Goal: Transaction & Acquisition: Purchase product/service

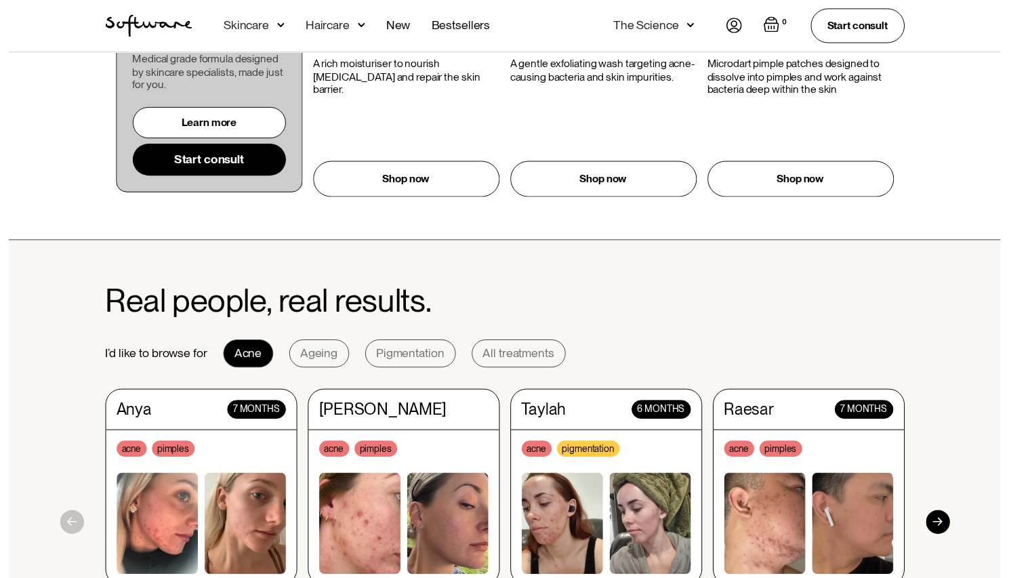
scroll to position [1006, 0]
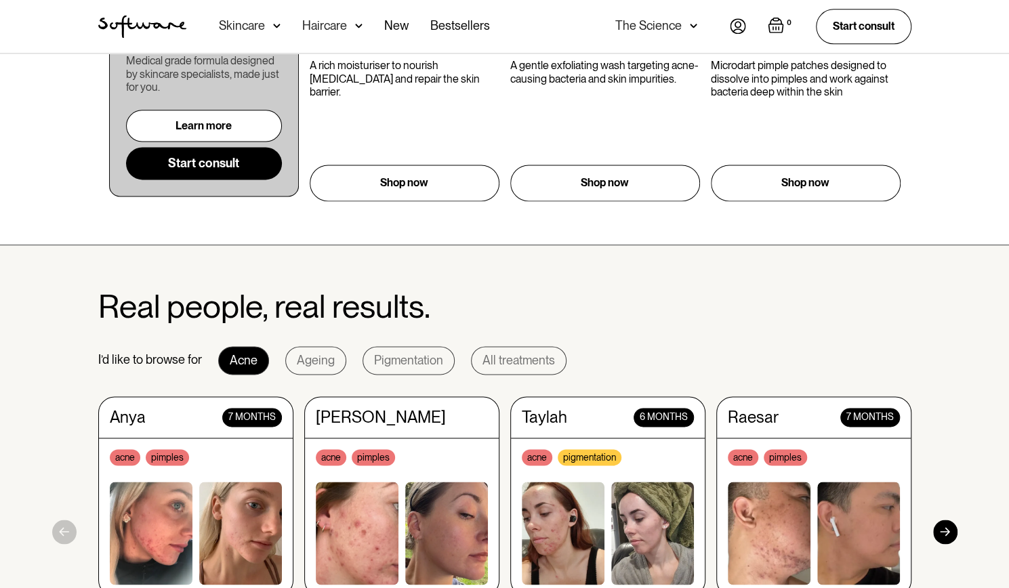
click at [274, 29] on img at bounding box center [276, 26] width 7 height 14
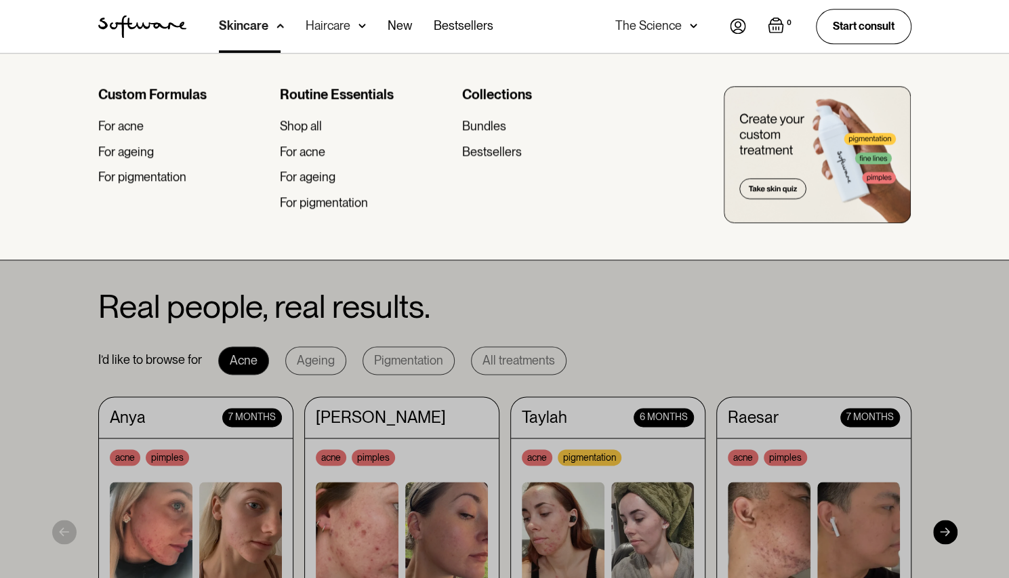
click at [253, 24] on div "Skincare" at bounding box center [243, 26] width 49 height 14
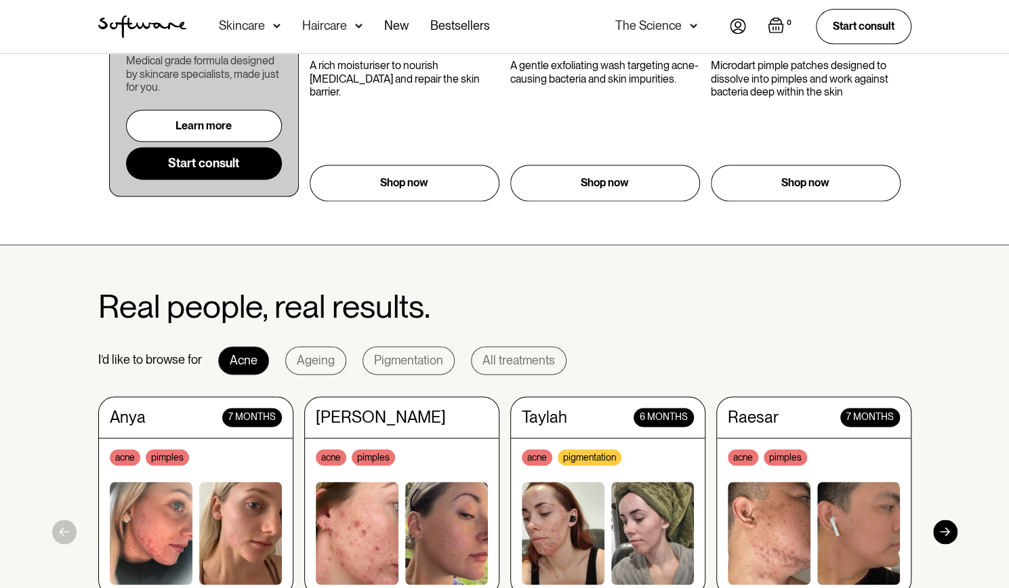
click at [273, 22] on img at bounding box center [276, 26] width 7 height 14
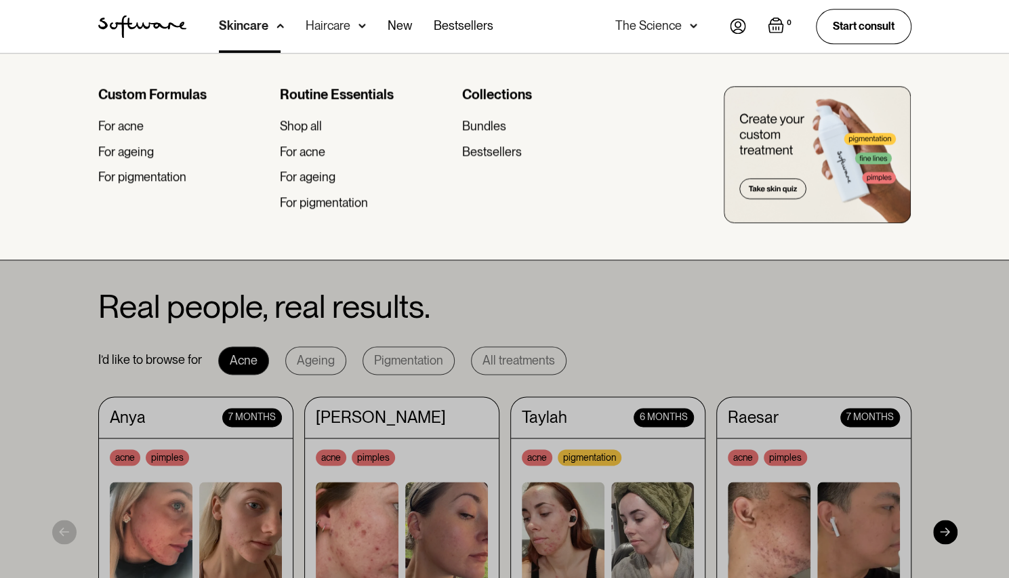
click at [247, 21] on div "Skincare" at bounding box center [243, 26] width 49 height 14
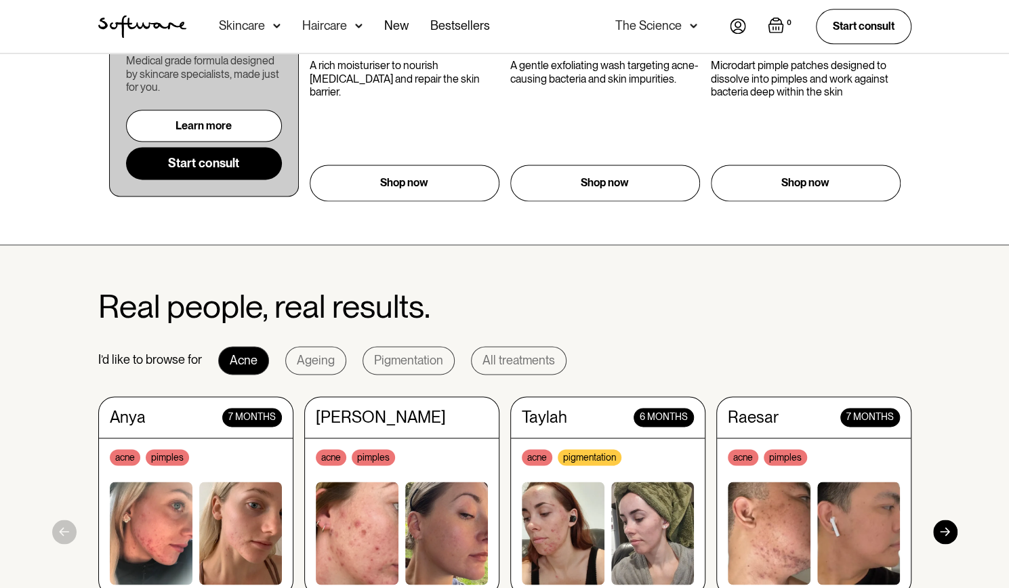
click at [275, 27] on img at bounding box center [276, 26] width 7 height 14
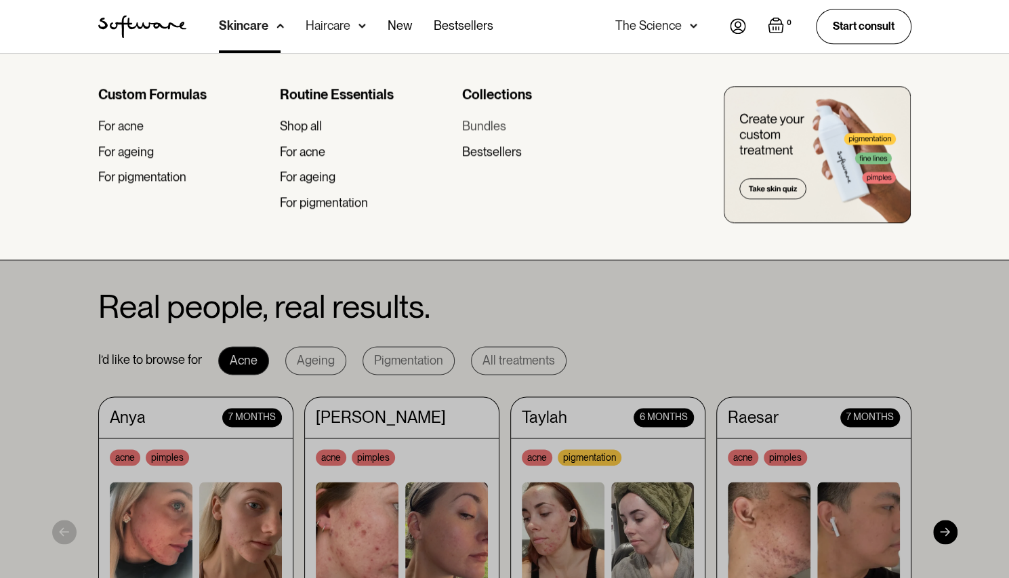
click at [484, 128] on div "Bundles" at bounding box center [483, 126] width 44 height 15
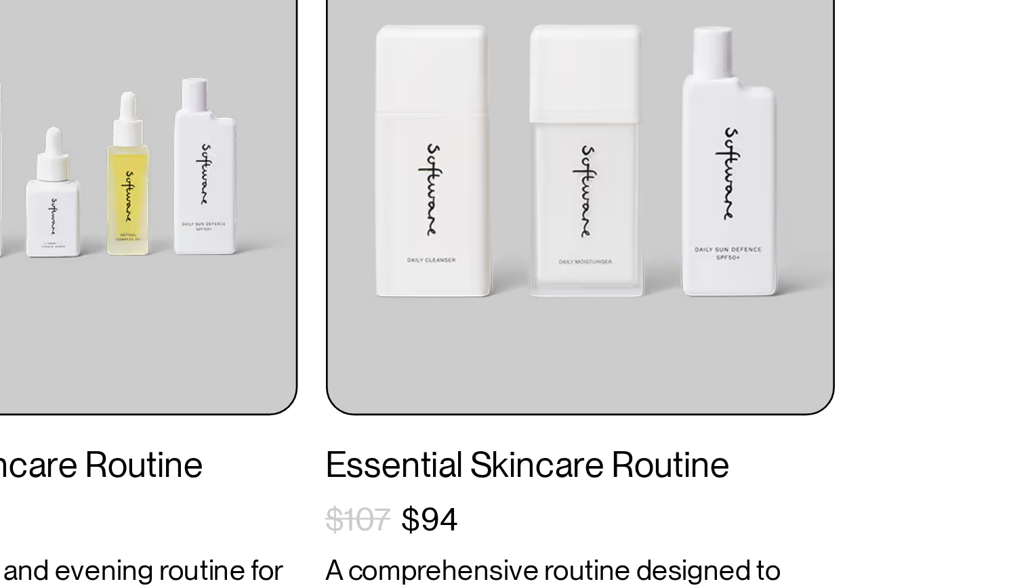
scroll to position [289, 0]
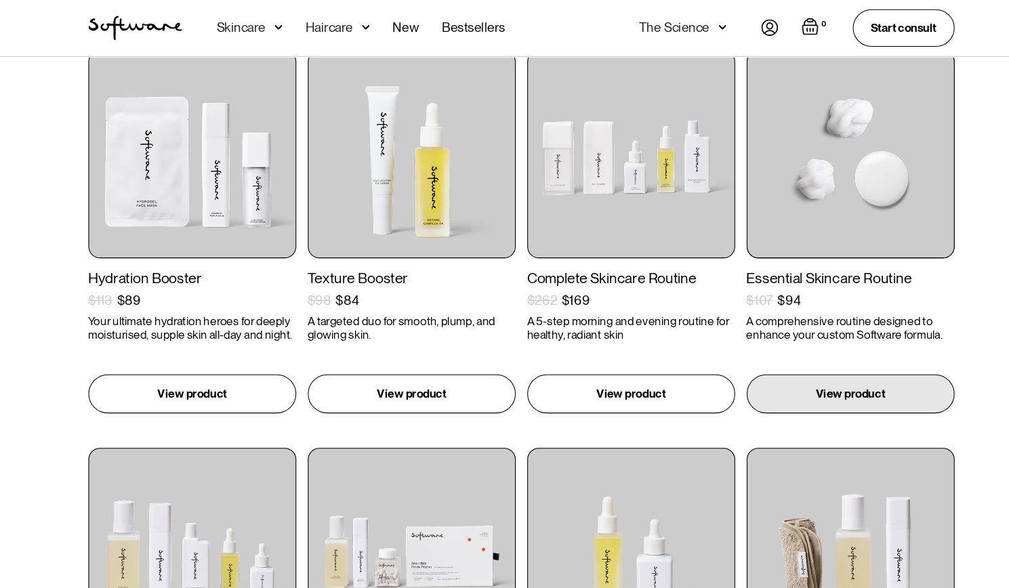
click at [851, 157] on img at bounding box center [813, 144] width 195 height 195
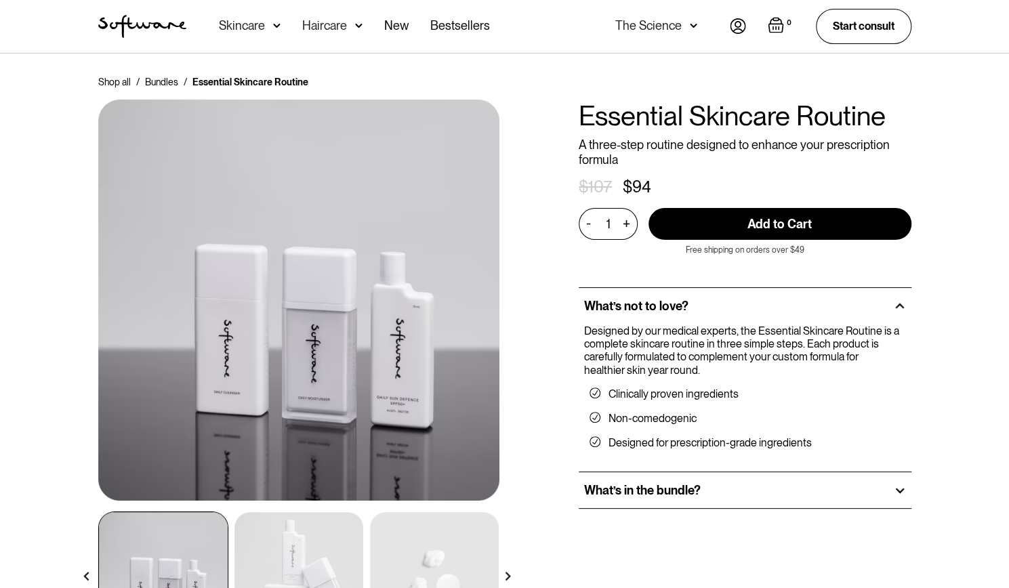
click at [734, 217] on input "Add to Cart" at bounding box center [779, 224] width 263 height 32
type input "Add to Cart"
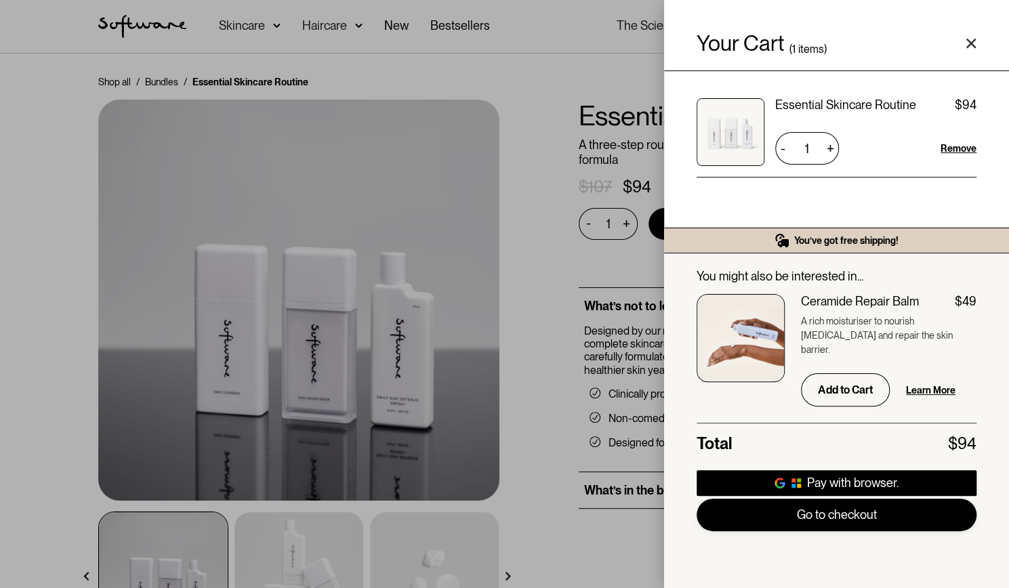
click at [874, 515] on link "Go to checkout" at bounding box center [837, 515] width 280 height 33
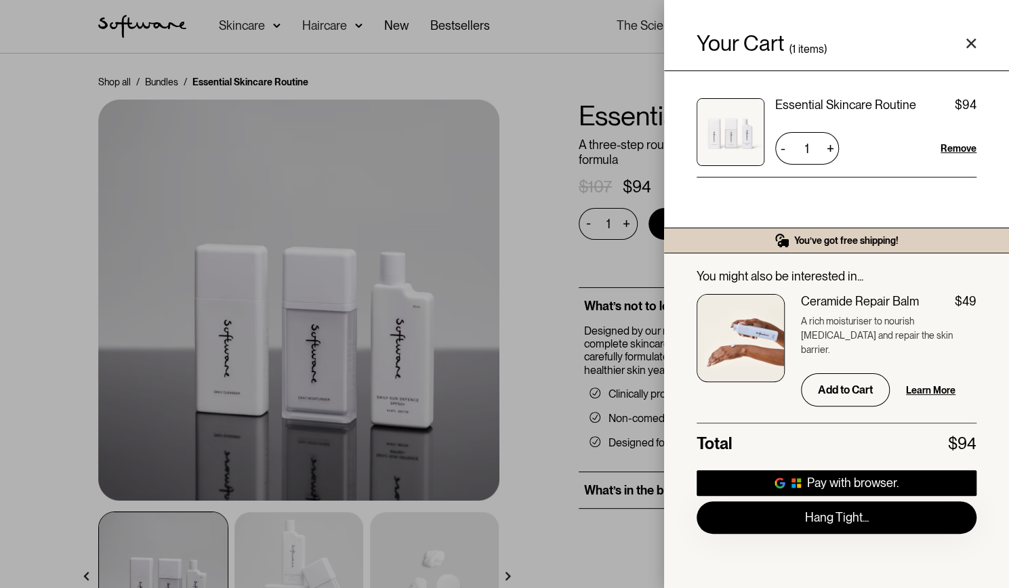
click at [0, 325] on div "Your Cart ( 1 items) Essential Skincare Routine $94 $94 1 + - Remove You’ve got…" at bounding box center [504, 294] width 1009 height 588
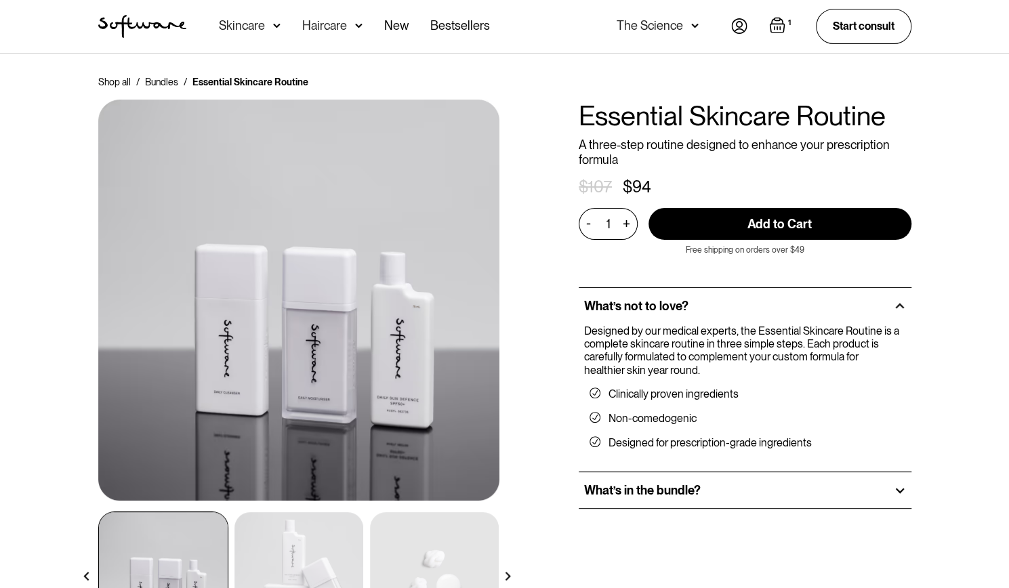
click at [776, 18] on img "Open cart containing 1 items" at bounding box center [777, 25] width 16 height 16
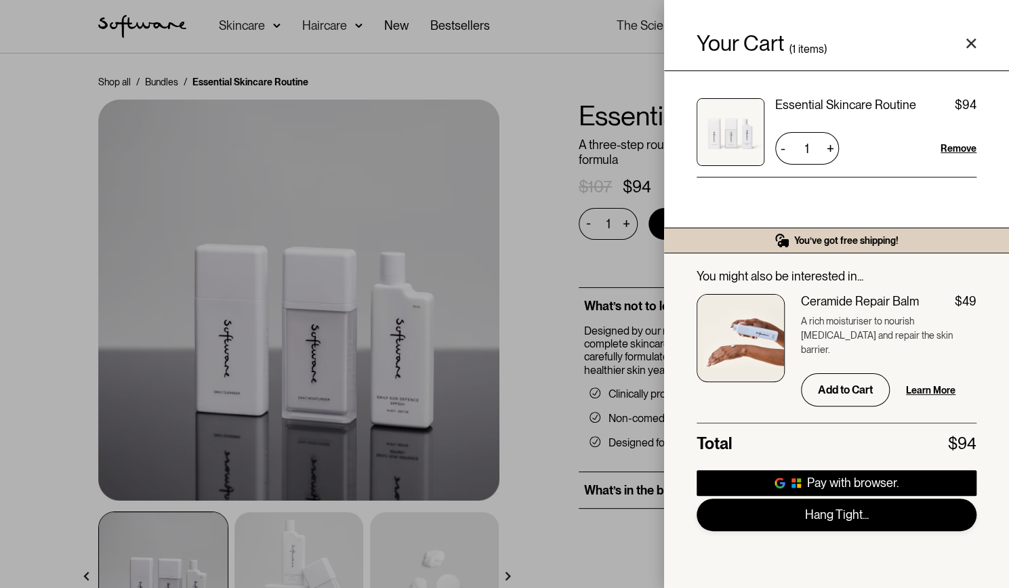
click at [880, 531] on link "Hang Tight..." at bounding box center [837, 515] width 280 height 33
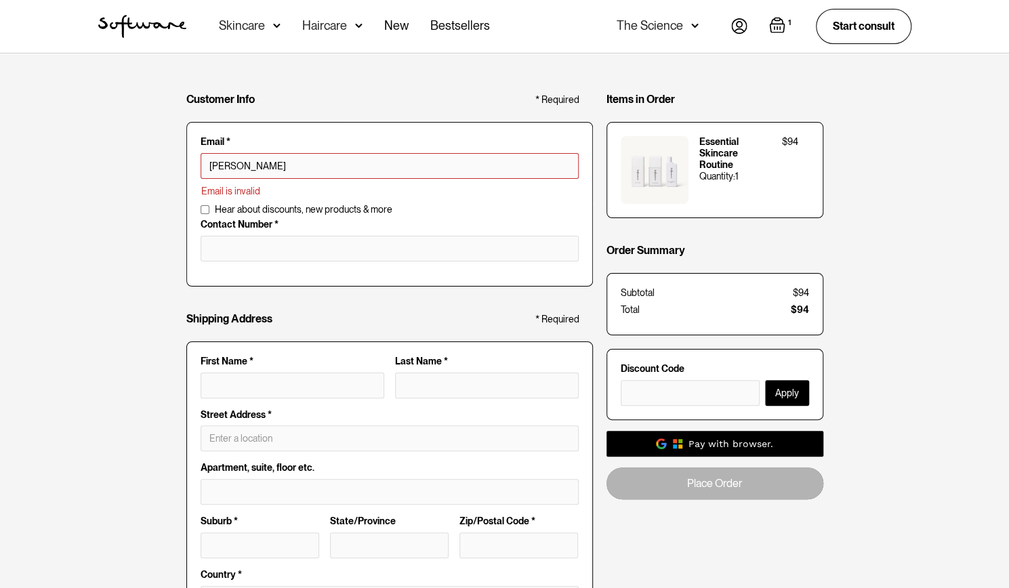
type input "nikisha.doo@gmail.com"
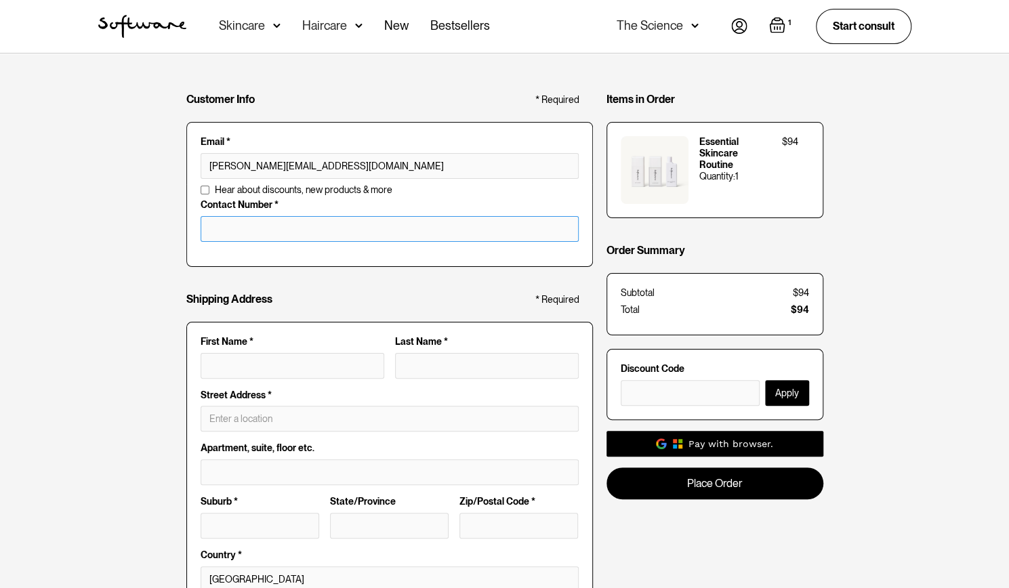
click at [317, 234] on input "tel" at bounding box center [390, 229] width 378 height 26
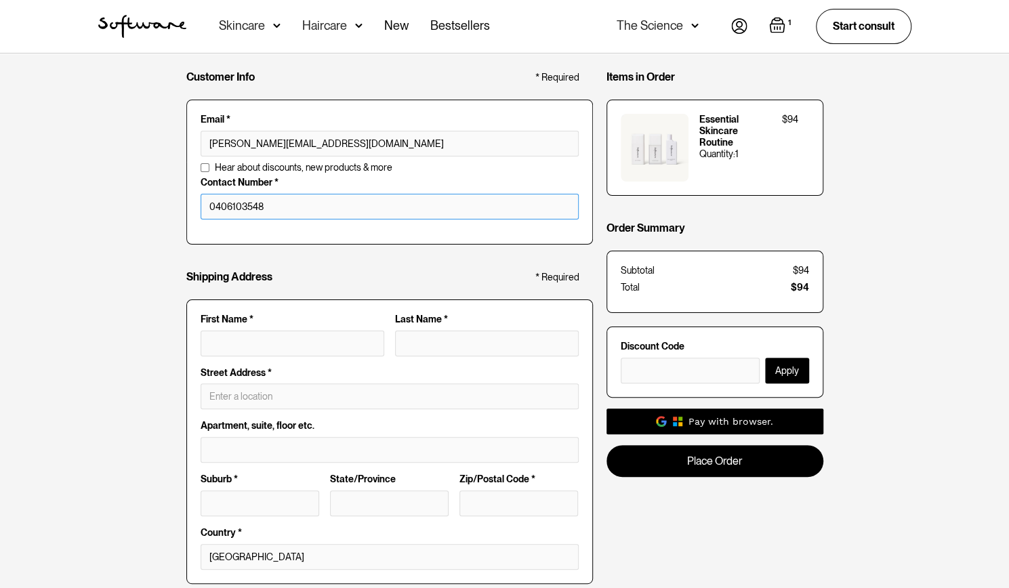
scroll to position [60, 0]
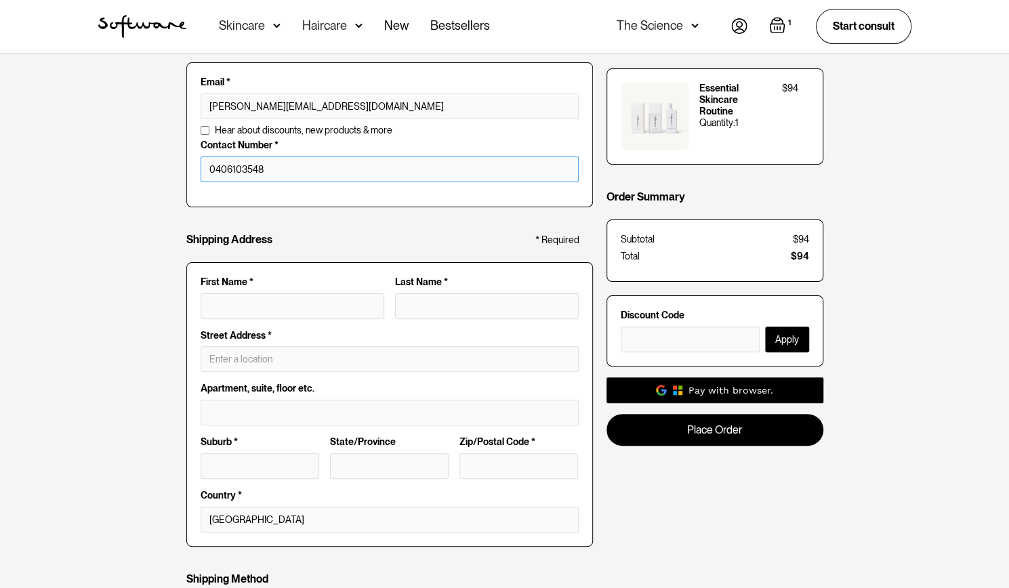
type input "0406103548"
click at [308, 311] on input "First Name *" at bounding box center [293, 306] width 184 height 26
type input "N"
type input "Ni"
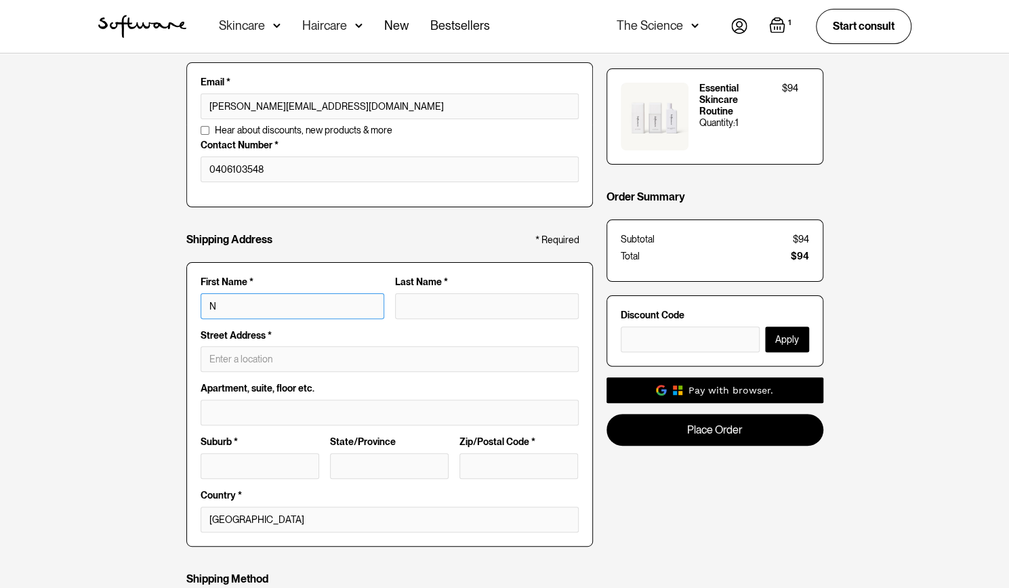
type input "Ni"
type input "Nik"
type input "Niki"
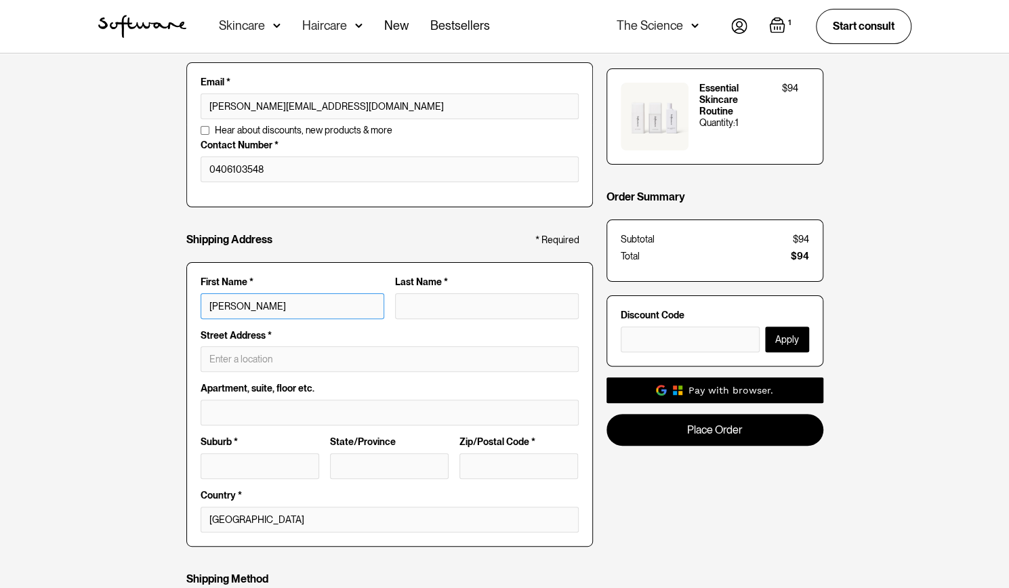
type input "Nikis"
type input "Nikish"
type input "Nikisha"
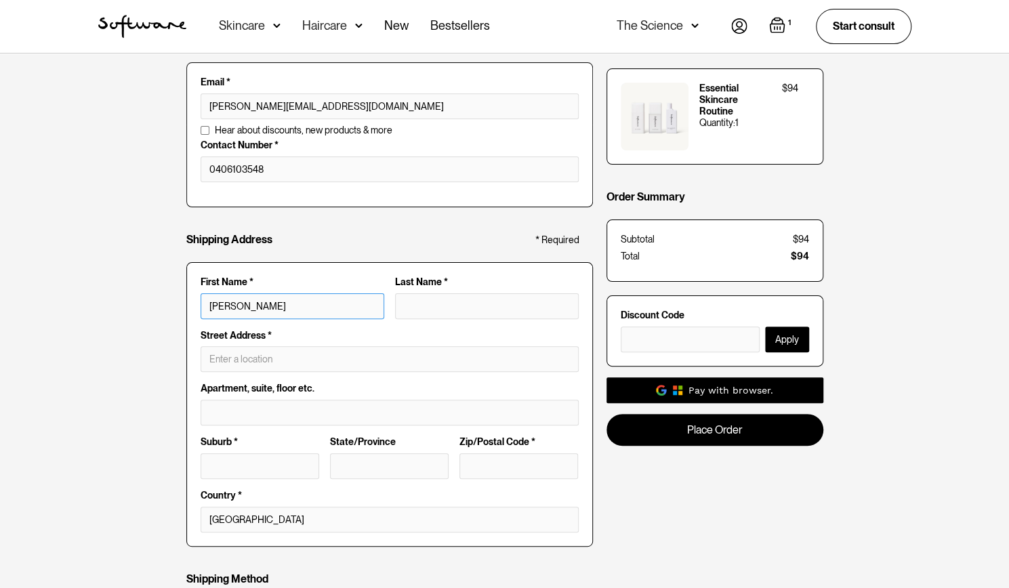
type input "Nikisha"
click at [427, 314] on input "Last Name *" at bounding box center [487, 306] width 184 height 26
type input "D"
type input "Nikisha D"
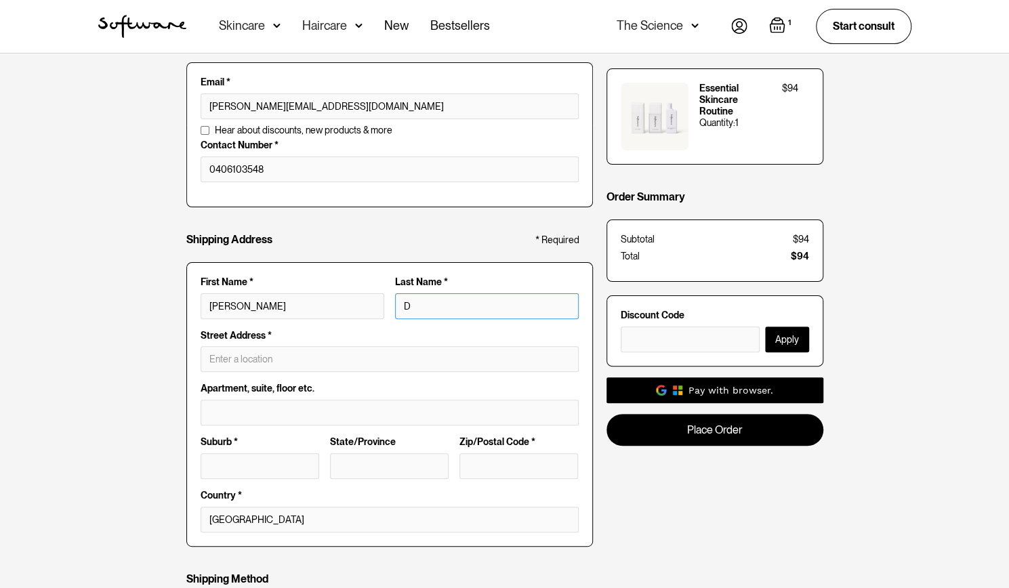
type input "Do"
type input "Nikisha Do"
type input "Do"
click at [320, 352] on input "text" at bounding box center [390, 359] width 378 height 26
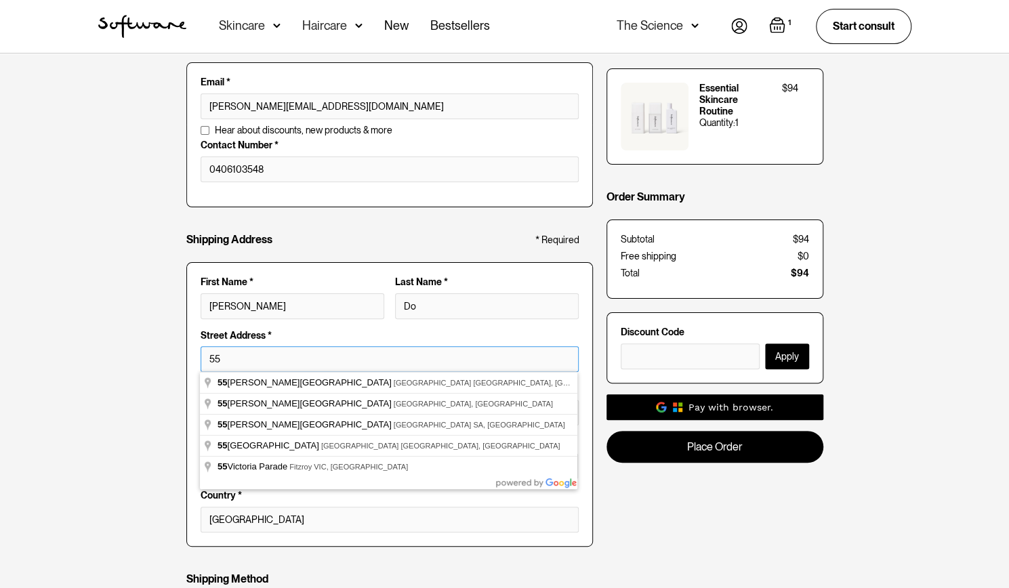
type input "55 Addison Road"
type input "Pennington"
type input "South Australia"
type input "5013"
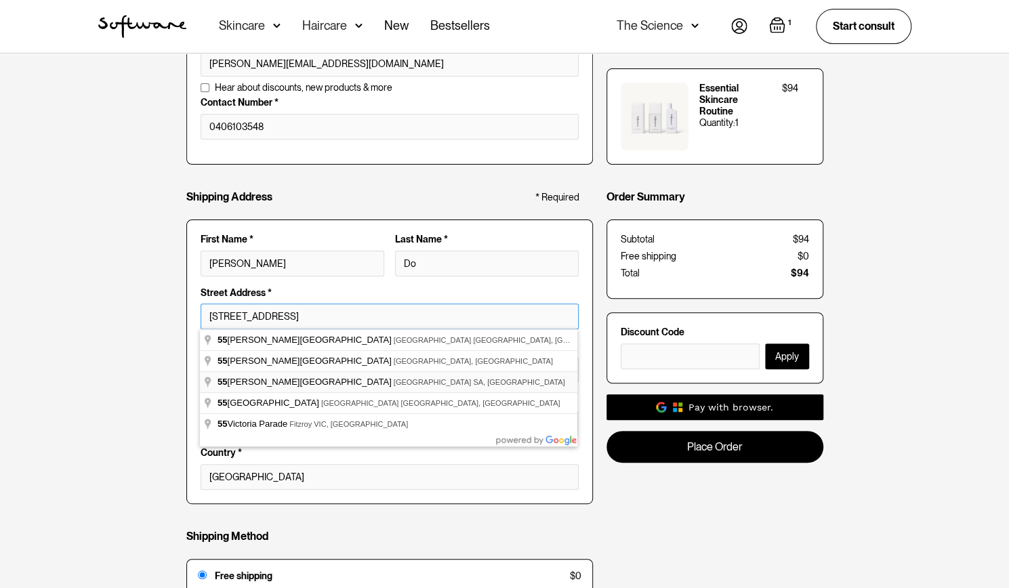
scroll to position [103, 0]
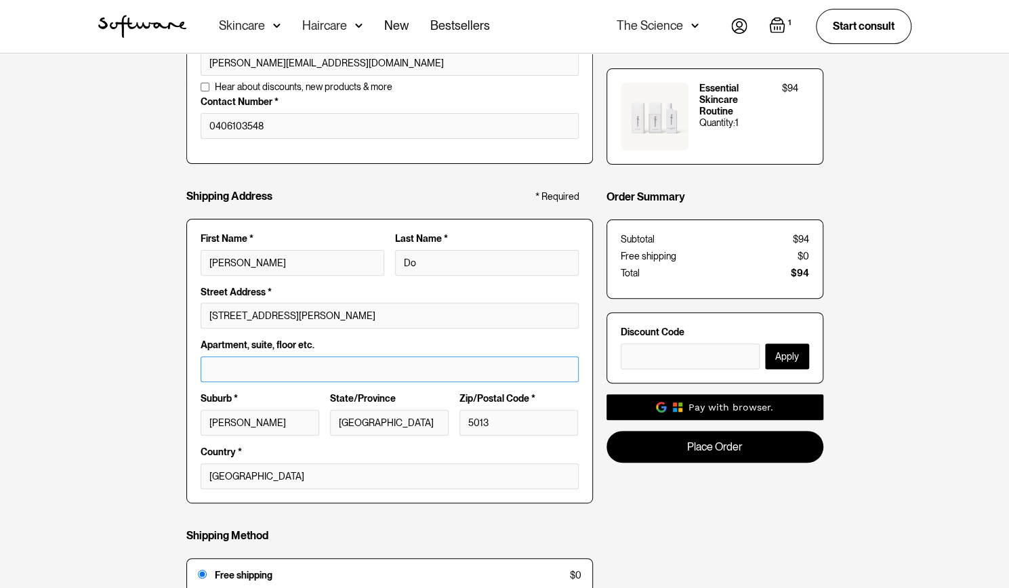
type input "55 Addison Rd"
type input "SA"
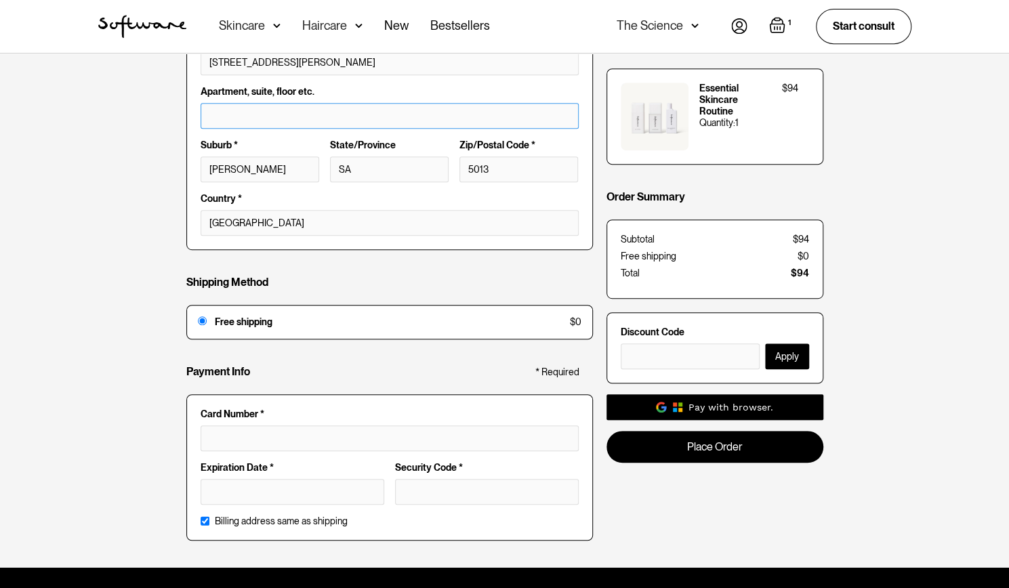
scroll to position [357, 0]
click at [112, 414] on div "Customer Info * Required Email * nikisha.doo@gmail.com Email is invalid Additio…" at bounding box center [504, 131] width 1009 height 871
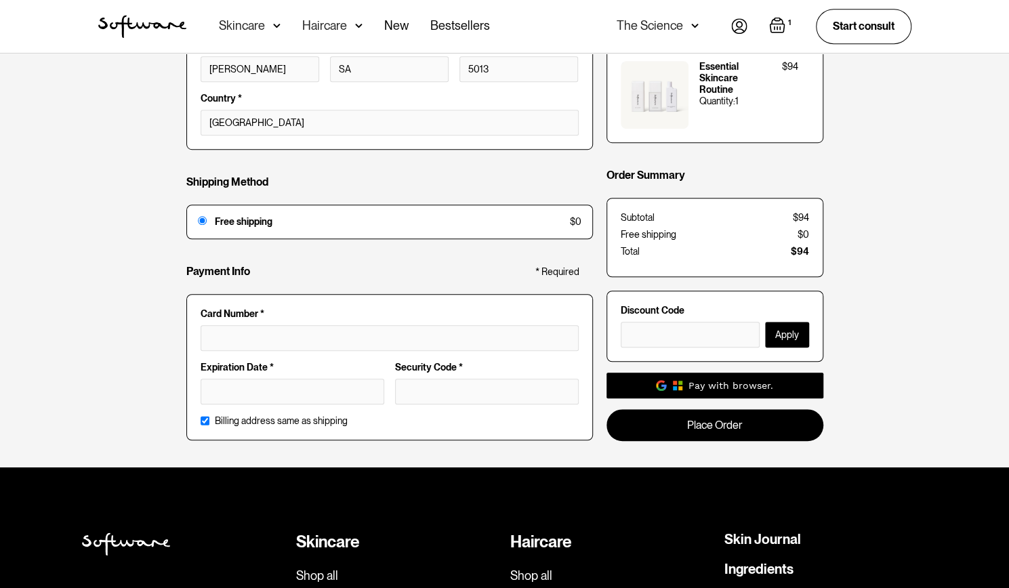
scroll to position [458, 0]
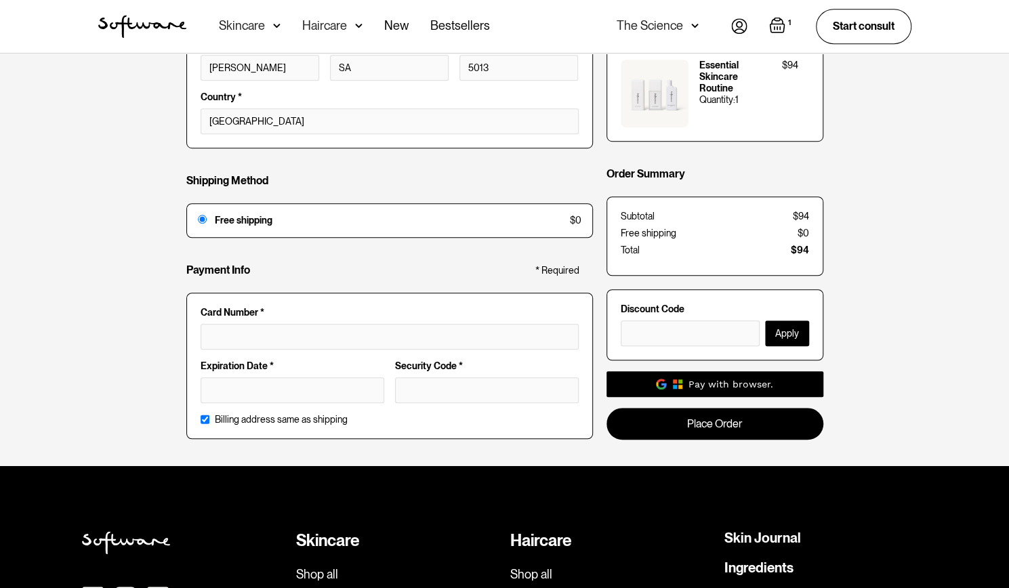
click at [492, 392] on div at bounding box center [487, 390] width 184 height 26
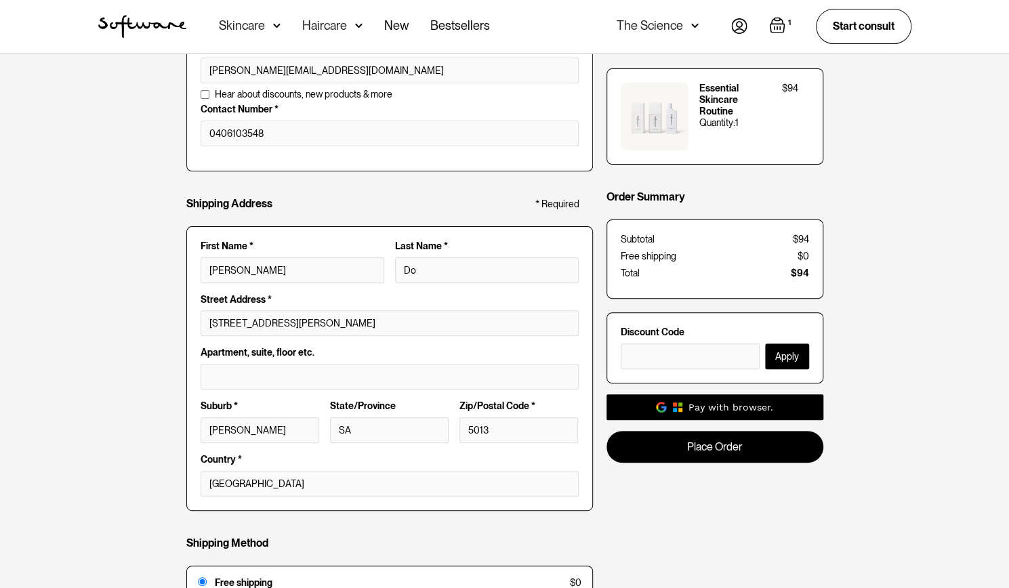
scroll to position [0, 0]
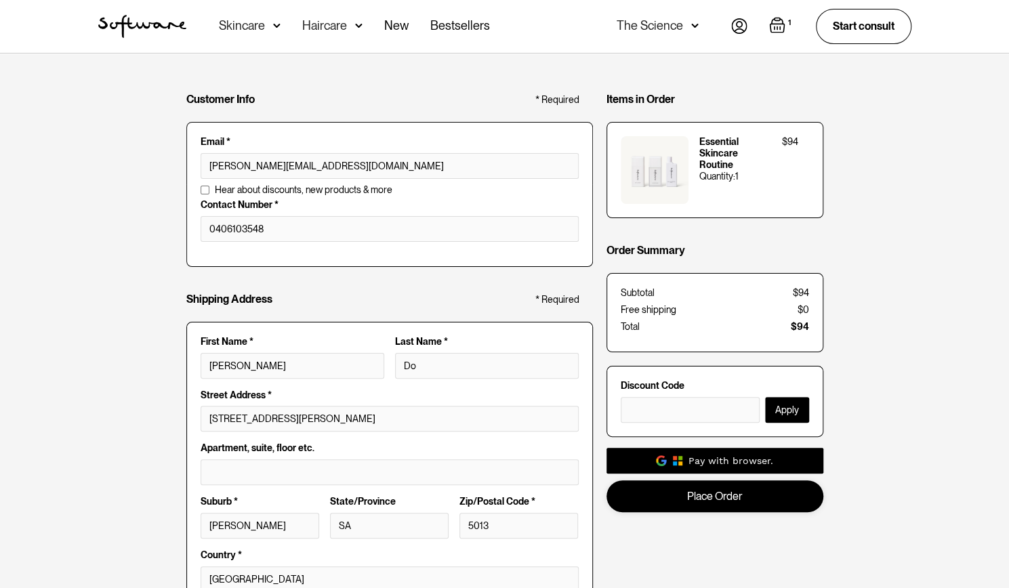
click at [691, 503] on link "Place Order" at bounding box center [714, 496] width 217 height 32
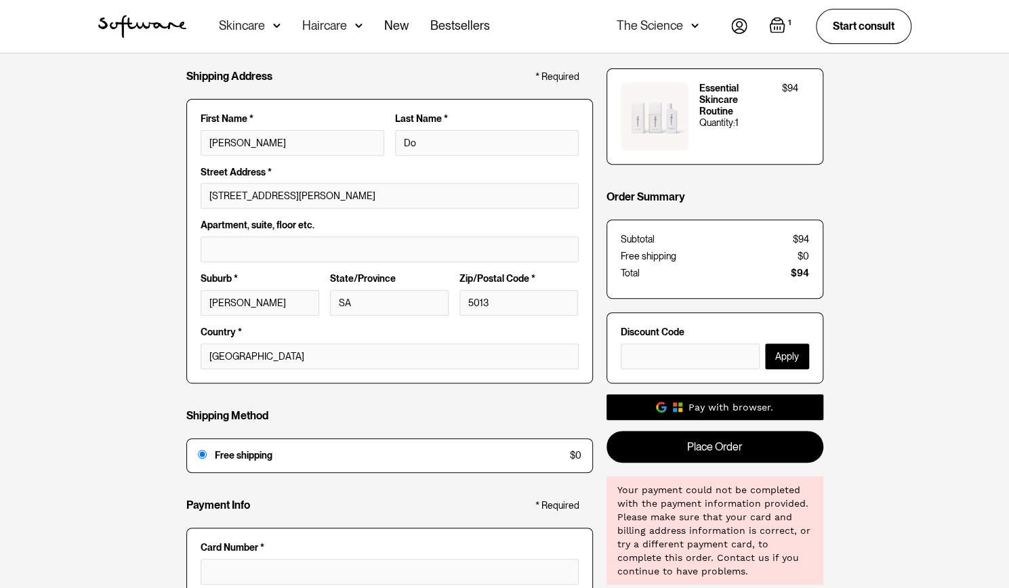
scroll to position [222, 0]
click at [408, 295] on input "SA" at bounding box center [389, 304] width 119 height 26
click at [335, 246] on input "text" at bounding box center [390, 250] width 378 height 26
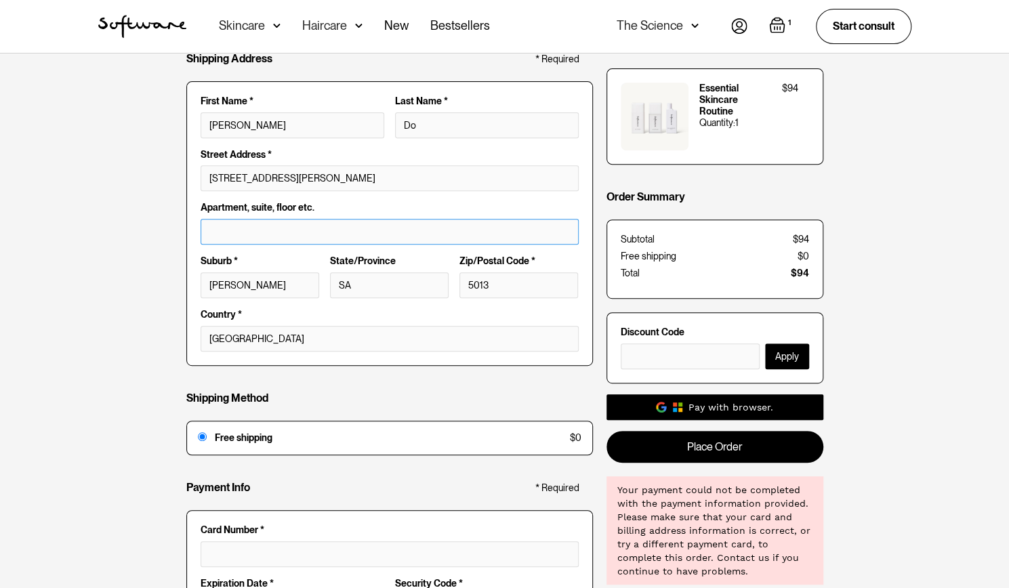
scroll to position [241, 0]
click at [302, 182] on input "55 Addison Rd" at bounding box center [390, 178] width 378 height 26
click at [300, 178] on input "55 Addison Rd" at bounding box center [390, 178] width 378 height 26
type input "55 Addison Rd"
drag, startPoint x: 304, startPoint y: 178, endPoint x: 56, endPoint y: 175, distance: 248.0
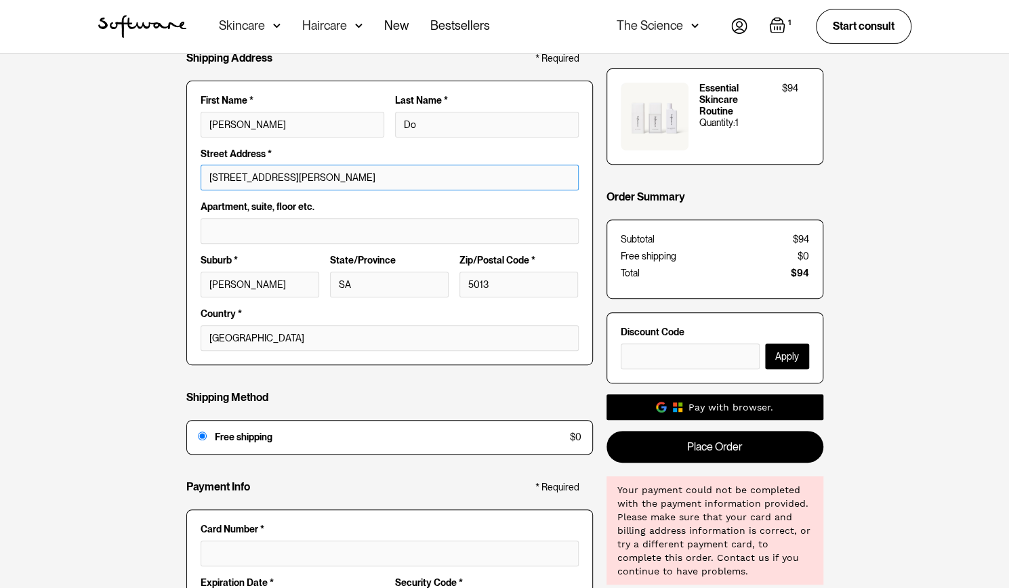
click at [56, 175] on div "Customer Info * Required Email * nikisha.doo@gmail.com Email is invalid Additio…" at bounding box center [504, 247] width 1009 height 871
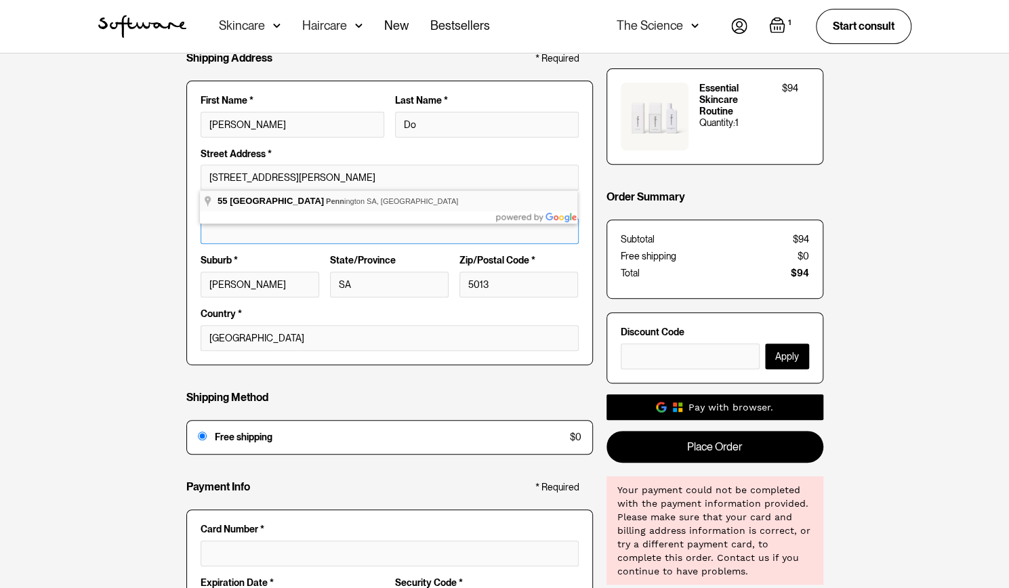
type input "55 Addison Rd"
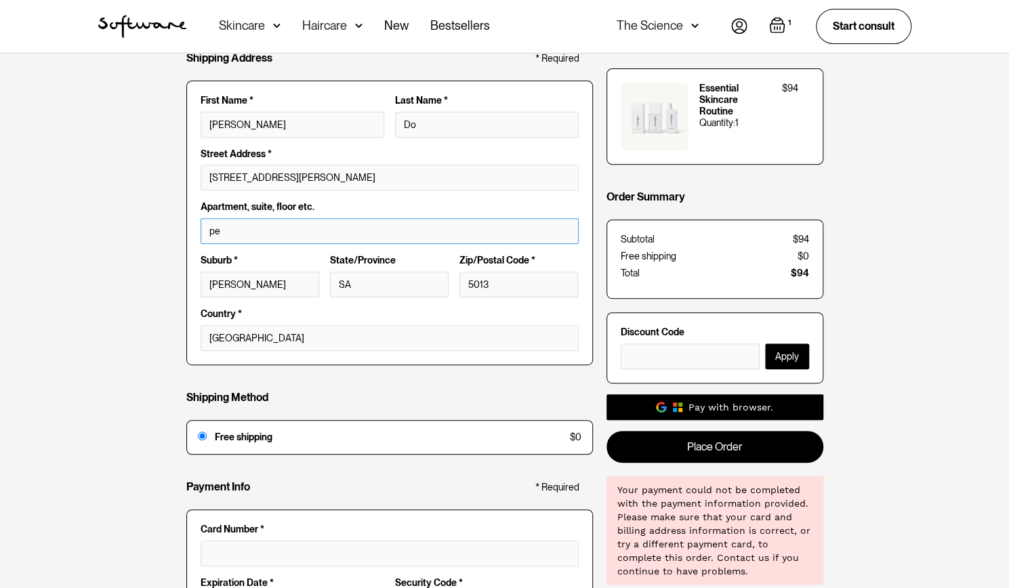
type input "p"
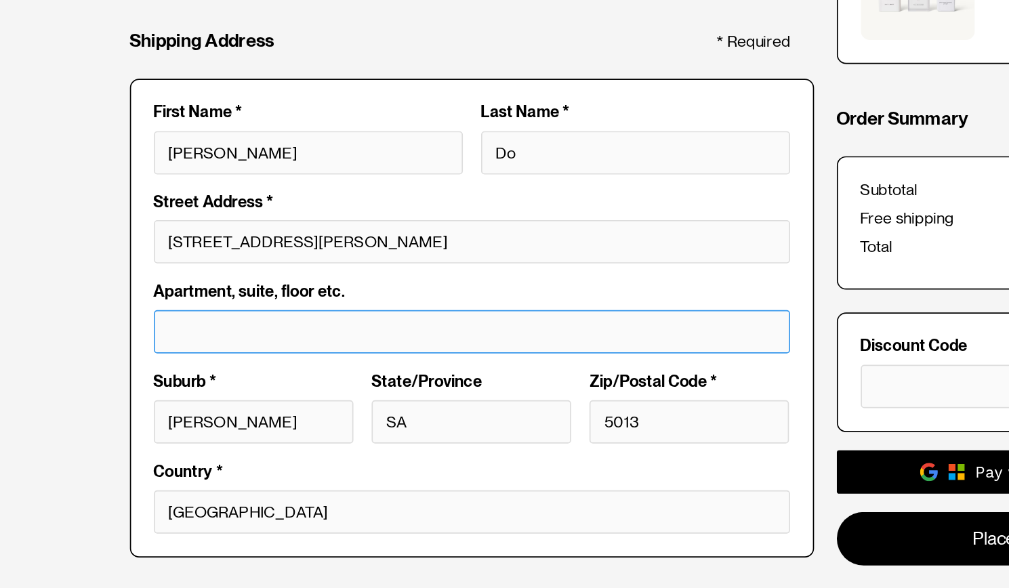
scroll to position [149, 0]
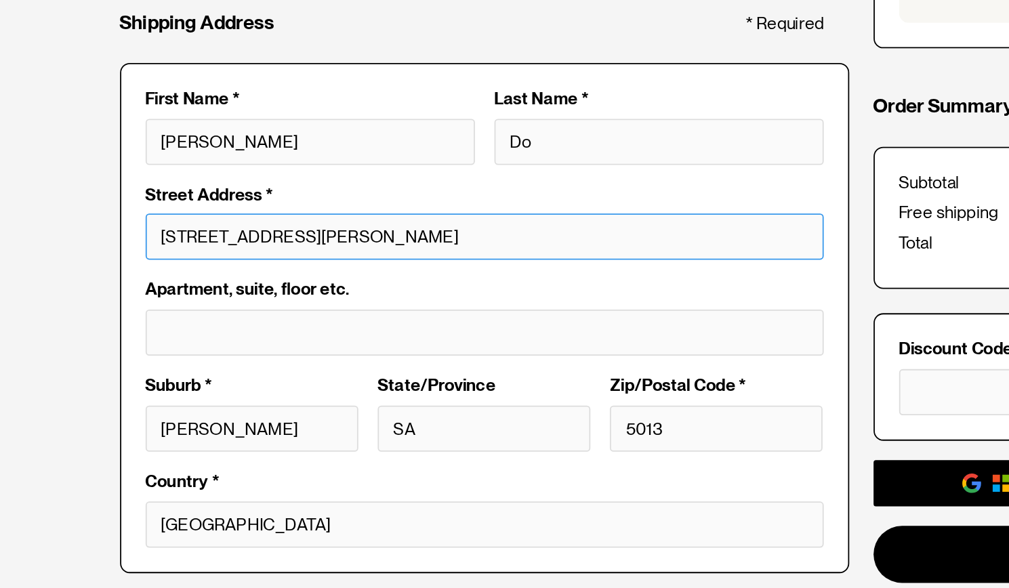
click at [279, 268] on input "55 Addison Rd" at bounding box center [390, 270] width 378 height 26
click at [289, 274] on input "55 Addison Rd" at bounding box center [390, 270] width 378 height 26
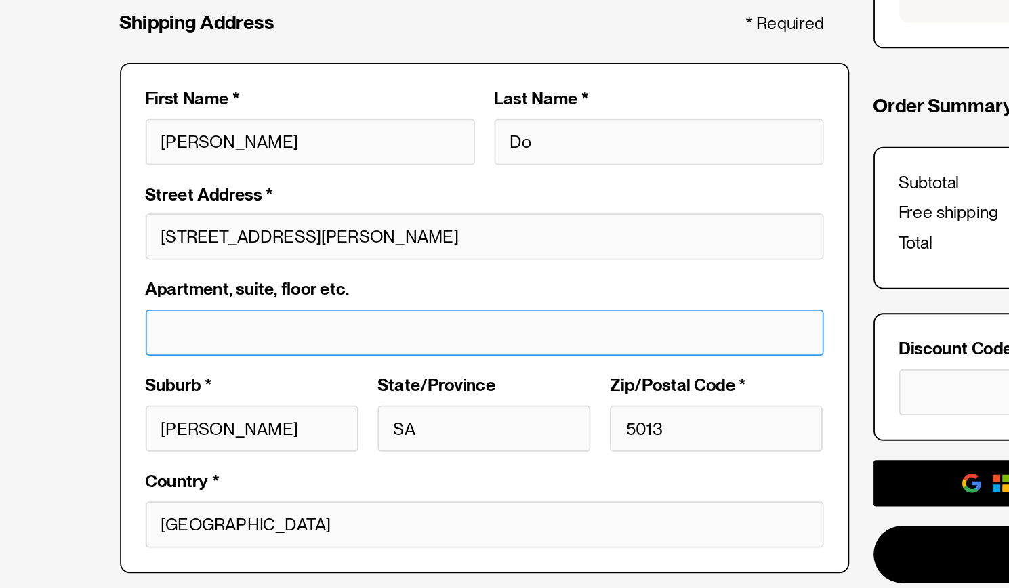
type input "55 Addison Rd"
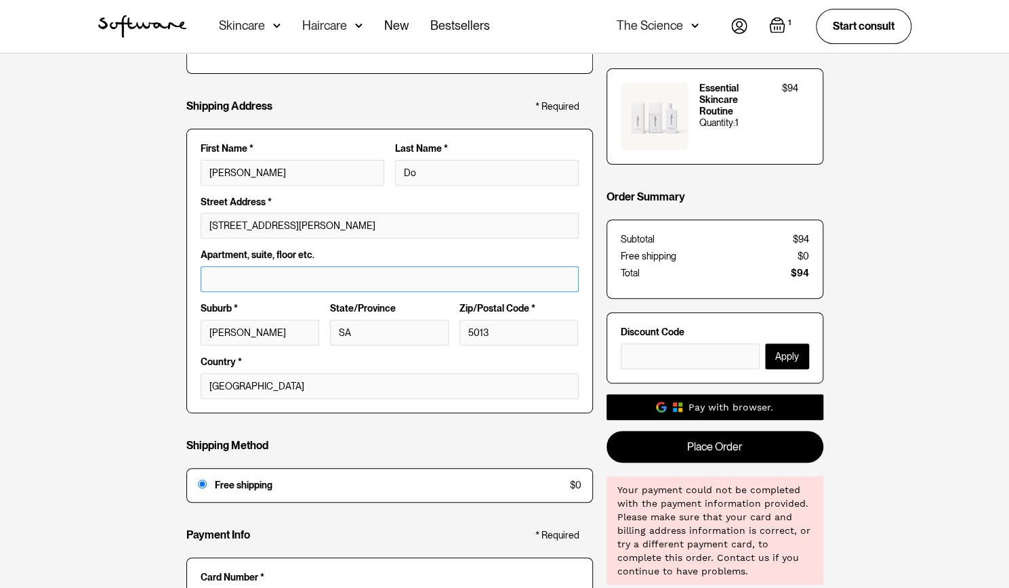
scroll to position [190, 0]
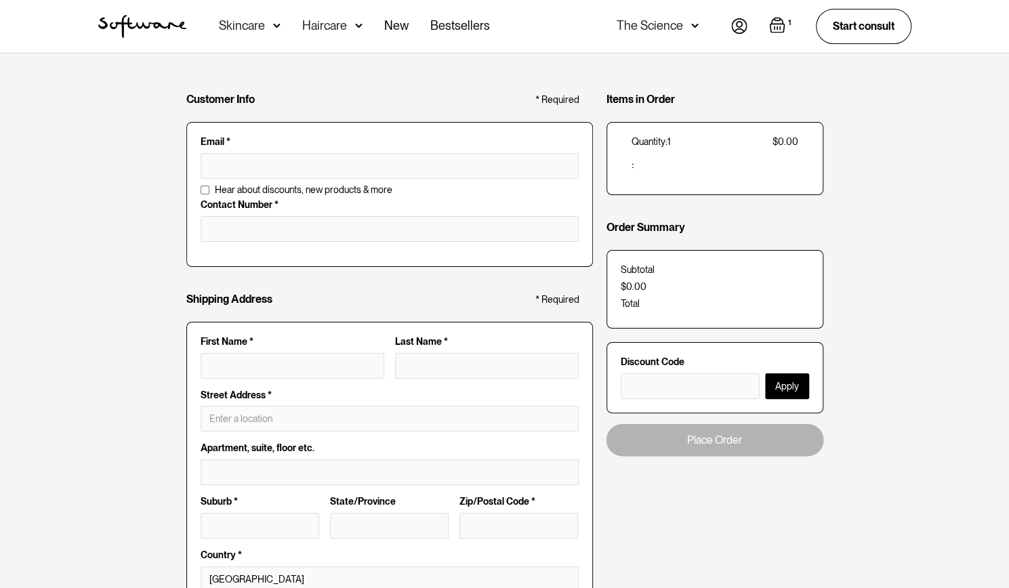
type input "[PERSON_NAME][EMAIL_ADDRESS][DOMAIN_NAME]"
type input "[PERSON_NAME]"
type input "[STREET_ADDRESS]"
type input "[PERSON_NAME]"
type input "SA"
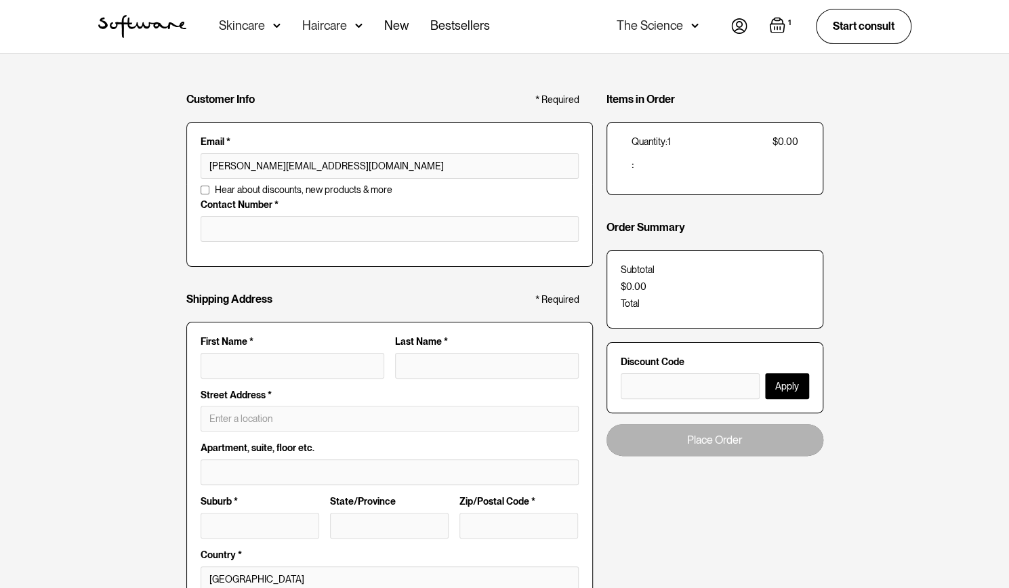
type input "5013"
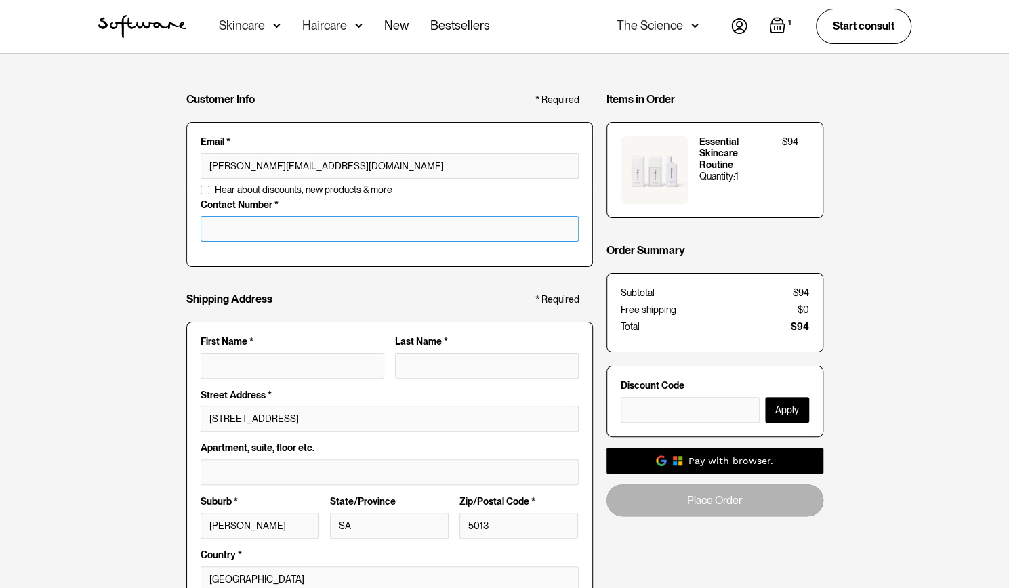
click at [378, 234] on input "tel" at bounding box center [390, 229] width 378 height 26
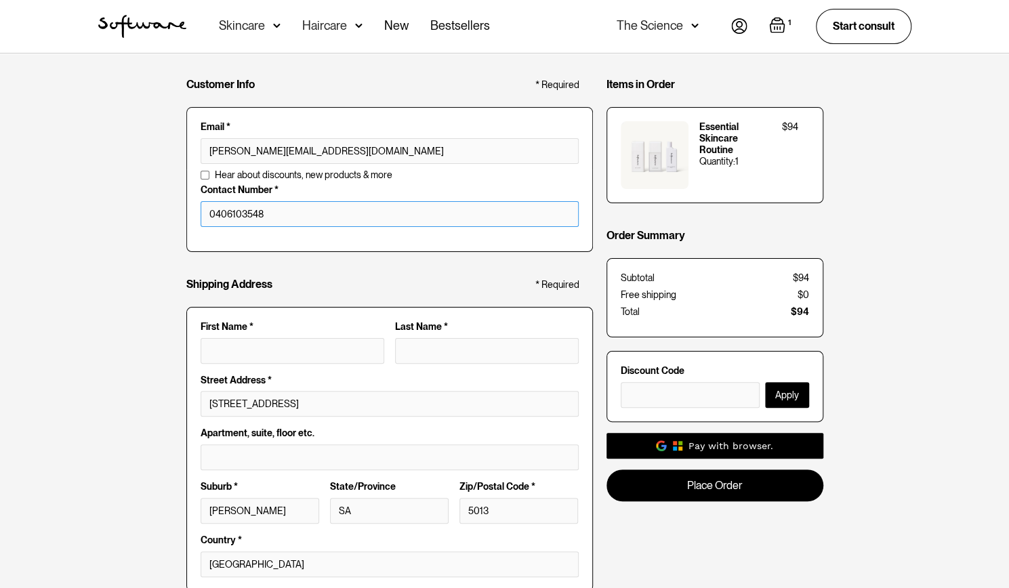
scroll to position [14, 0]
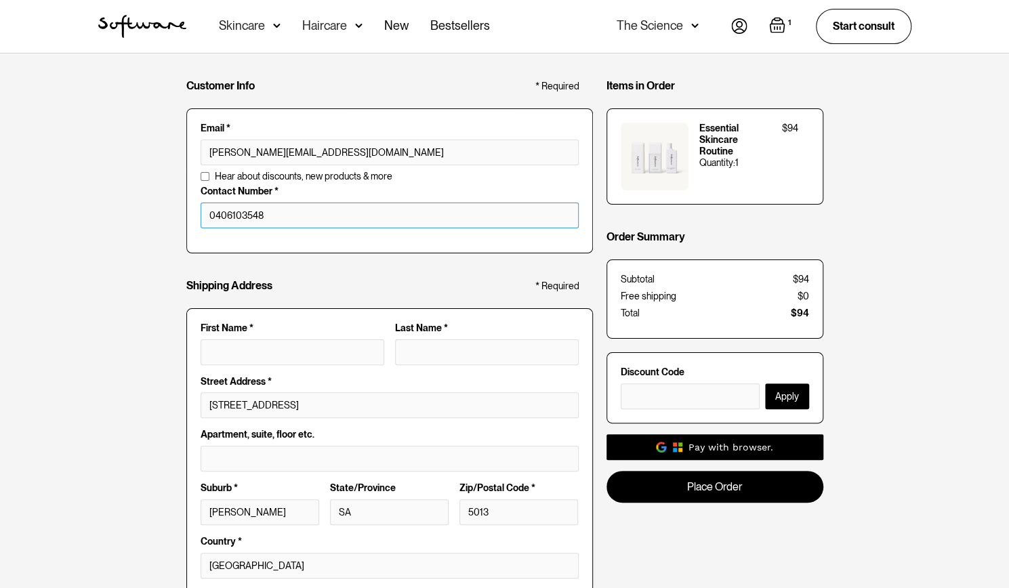
type input "0406103548"
click at [245, 361] on input "First Name *" at bounding box center [293, 352] width 184 height 26
type input "Nikisha"
type input "Do"
type input "55 Addison Road"
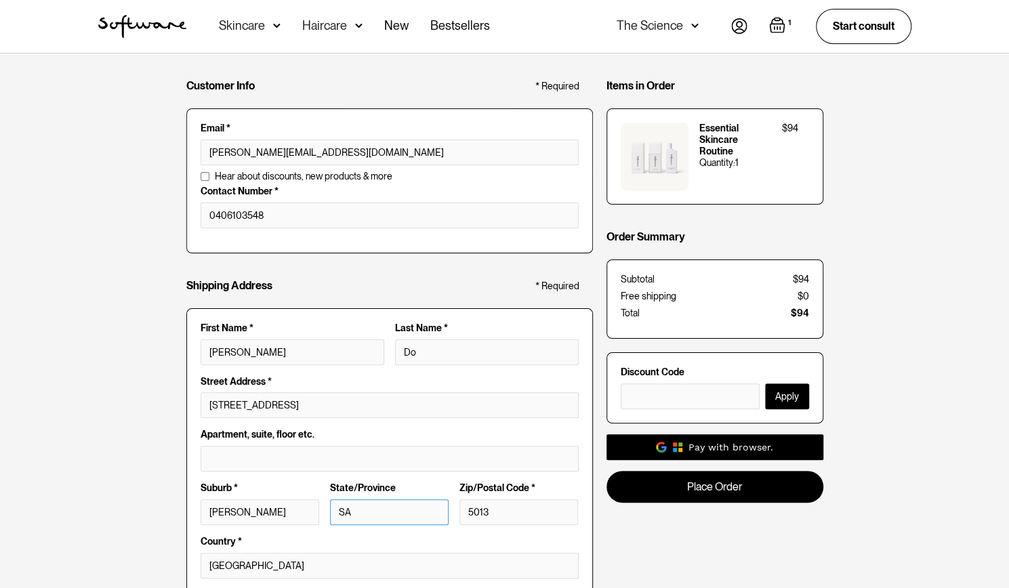
type input "South Australia"
type input "Nikisha Do"
click at [317, 401] on input "55 Addison Road" at bounding box center [390, 405] width 378 height 26
type input "55 Addison Rd"
type input "SA"
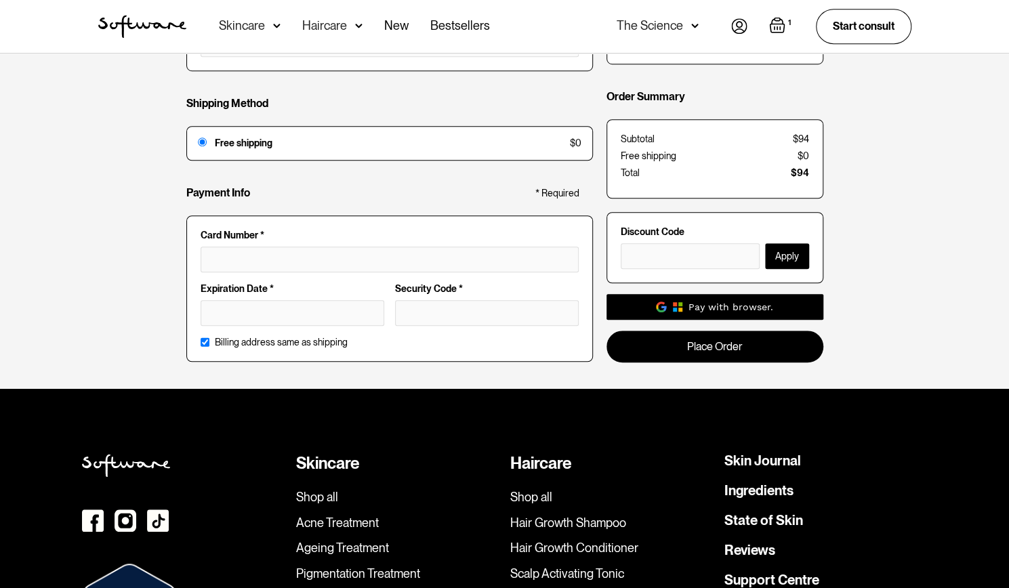
scroll to position [537, 0]
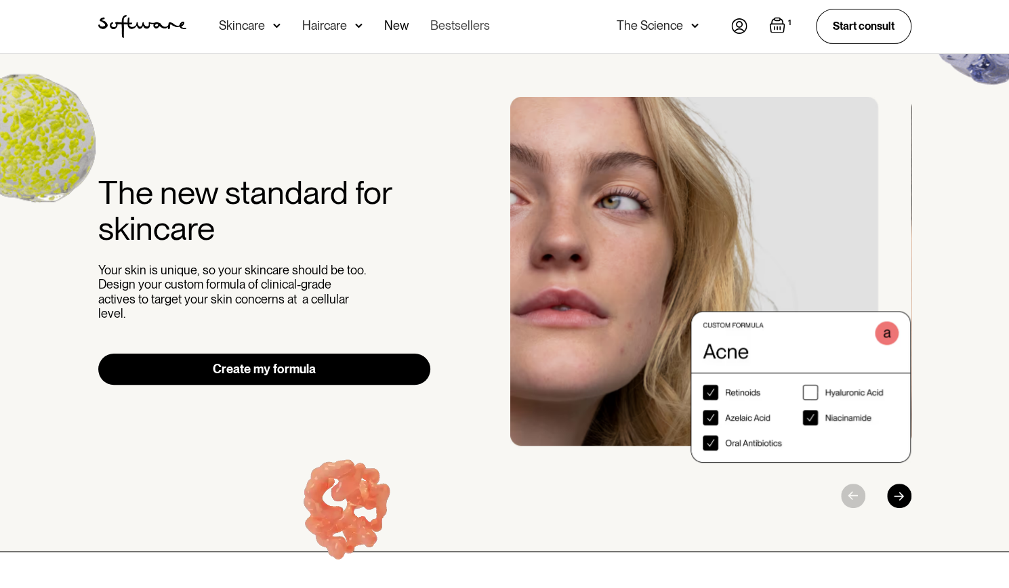
click at [470, 21] on link "Bestsellers" at bounding box center [460, 26] width 60 height 53
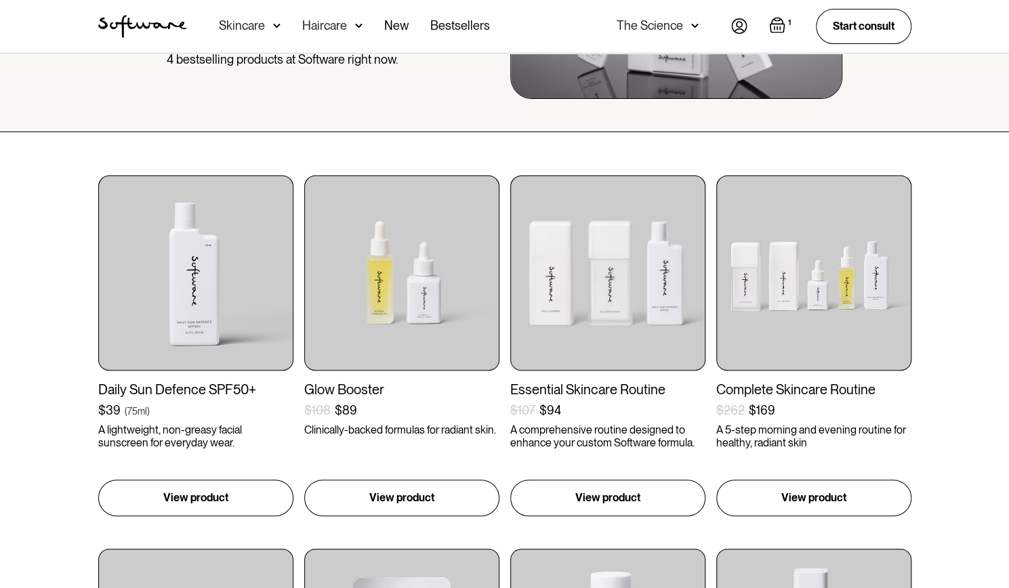
scroll to position [160, 0]
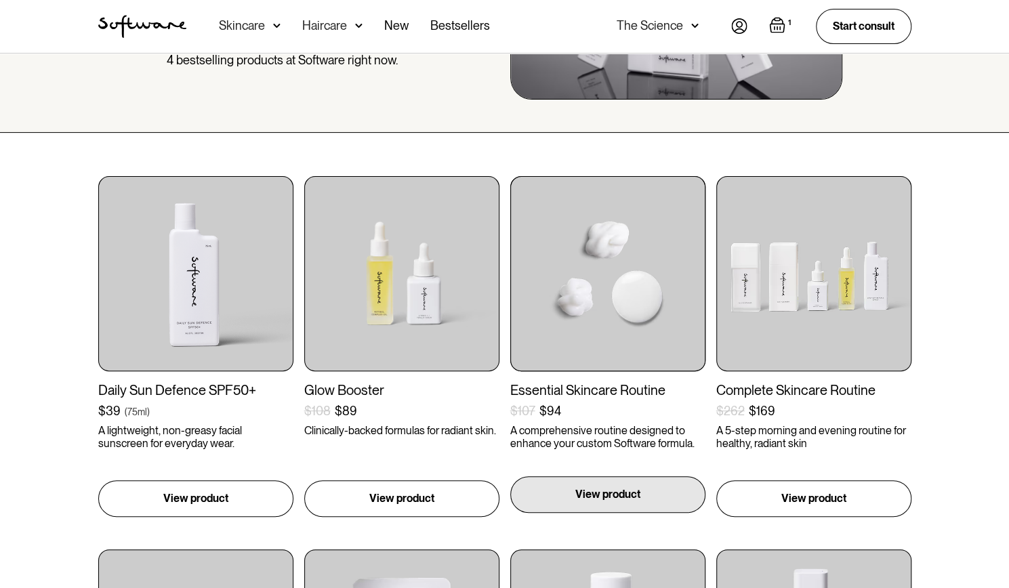
click at [602, 506] on div "View product" at bounding box center [607, 494] width 195 height 37
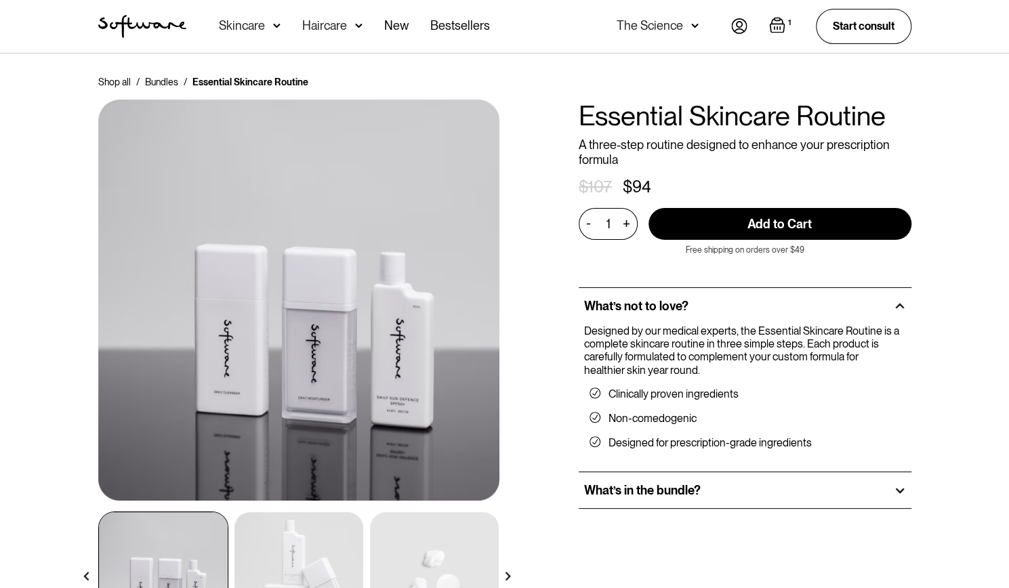
click at [770, 218] on input "Add to Cart" at bounding box center [779, 224] width 263 height 32
type input "Add to Cart"
